Goal: Task Accomplishment & Management: Use online tool/utility

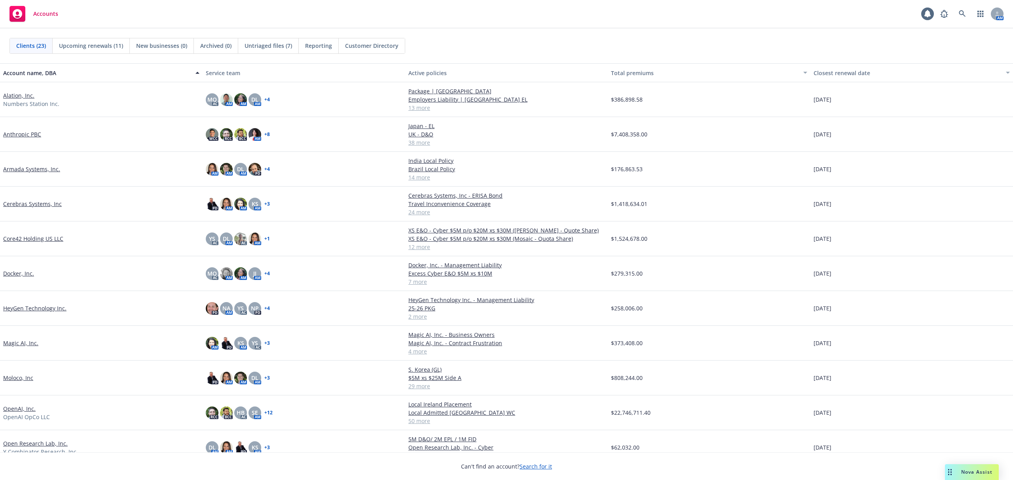
click at [27, 168] on link "Armada Systems, Inc." at bounding box center [31, 169] width 57 height 8
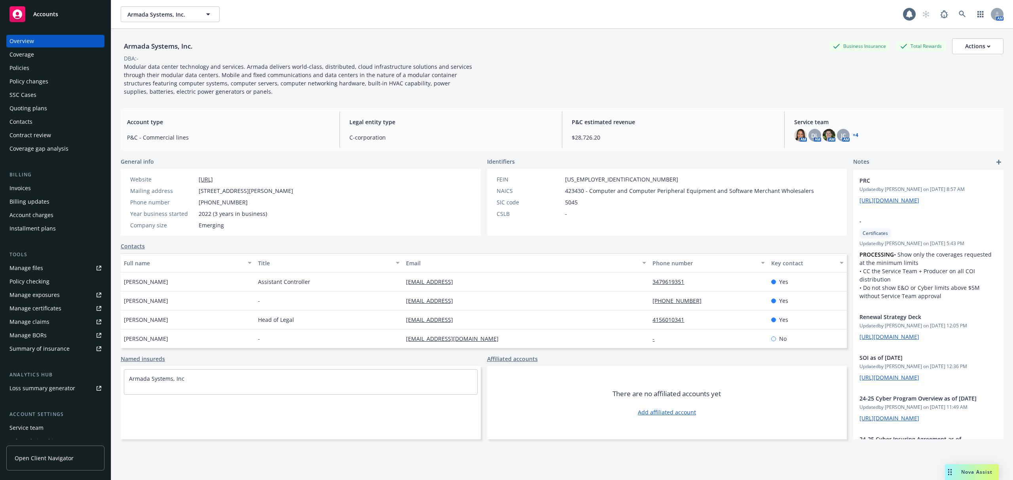
click at [43, 66] on div "Policies" at bounding box center [55, 68] width 92 height 13
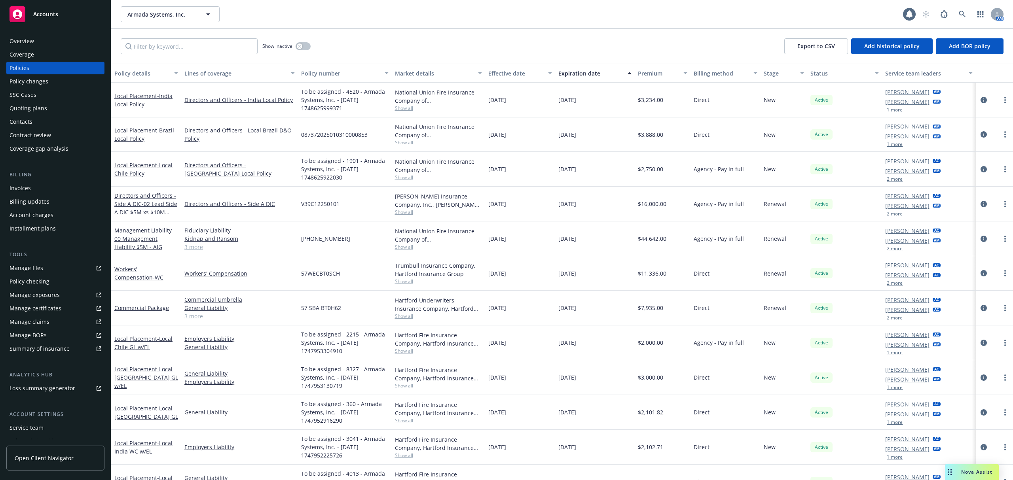
click at [40, 44] on div "Overview" at bounding box center [55, 41] width 92 height 13
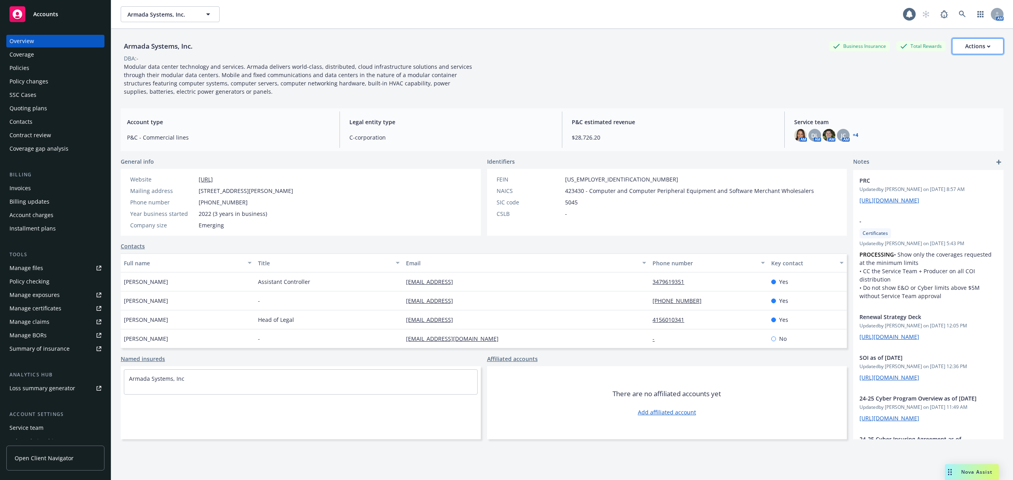
click at [969, 43] on div "Actions" at bounding box center [977, 46] width 25 height 15
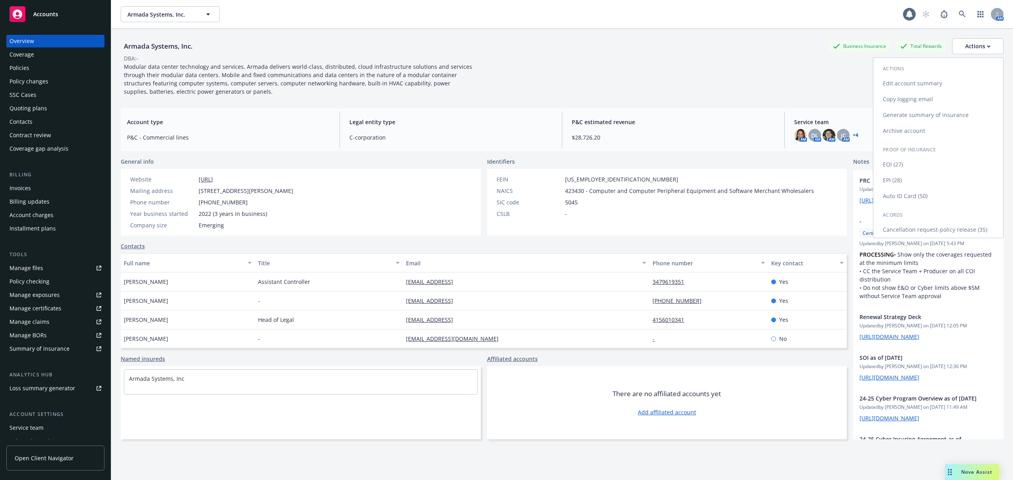
click at [891, 104] on link "Copy logging email" at bounding box center [939, 99] width 130 height 16
